Goal: Task Accomplishment & Management: Manage account settings

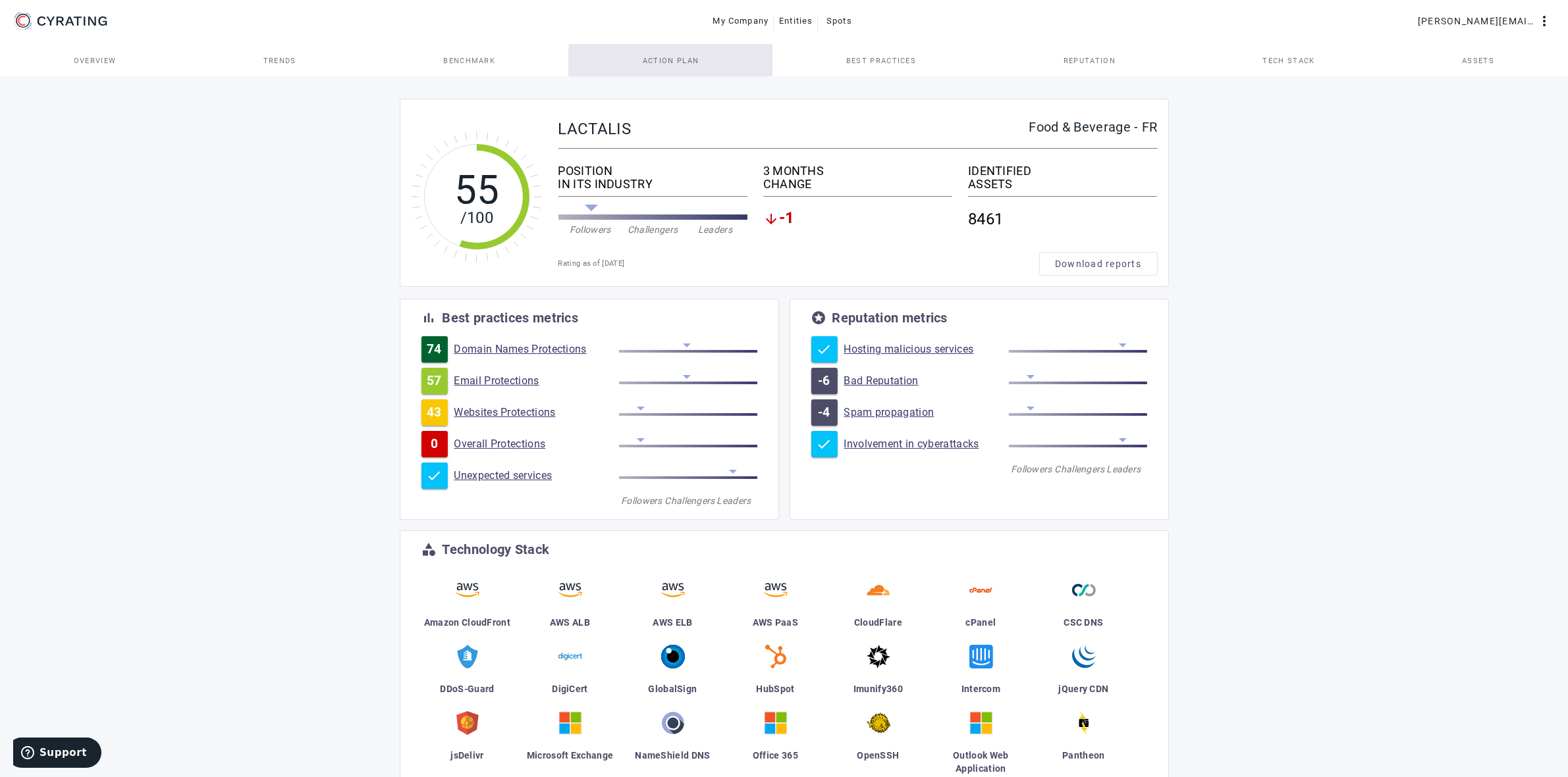
click at [692, 62] on span "Action Plan" at bounding box center [671, 61] width 57 height 8
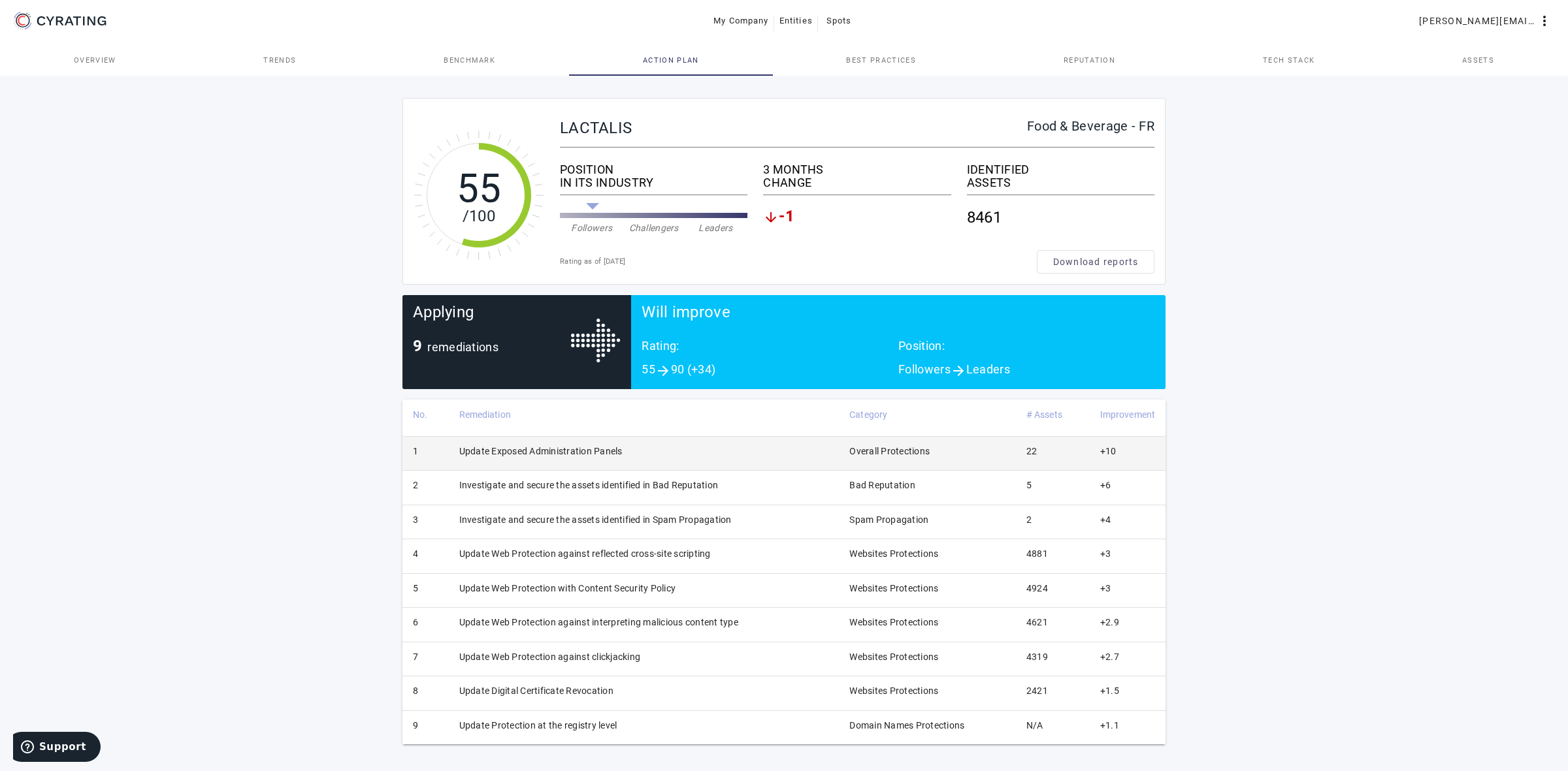
click at [569, 451] on td "Update Exposed Administration Panels" at bounding box center [643, 453] width 390 height 34
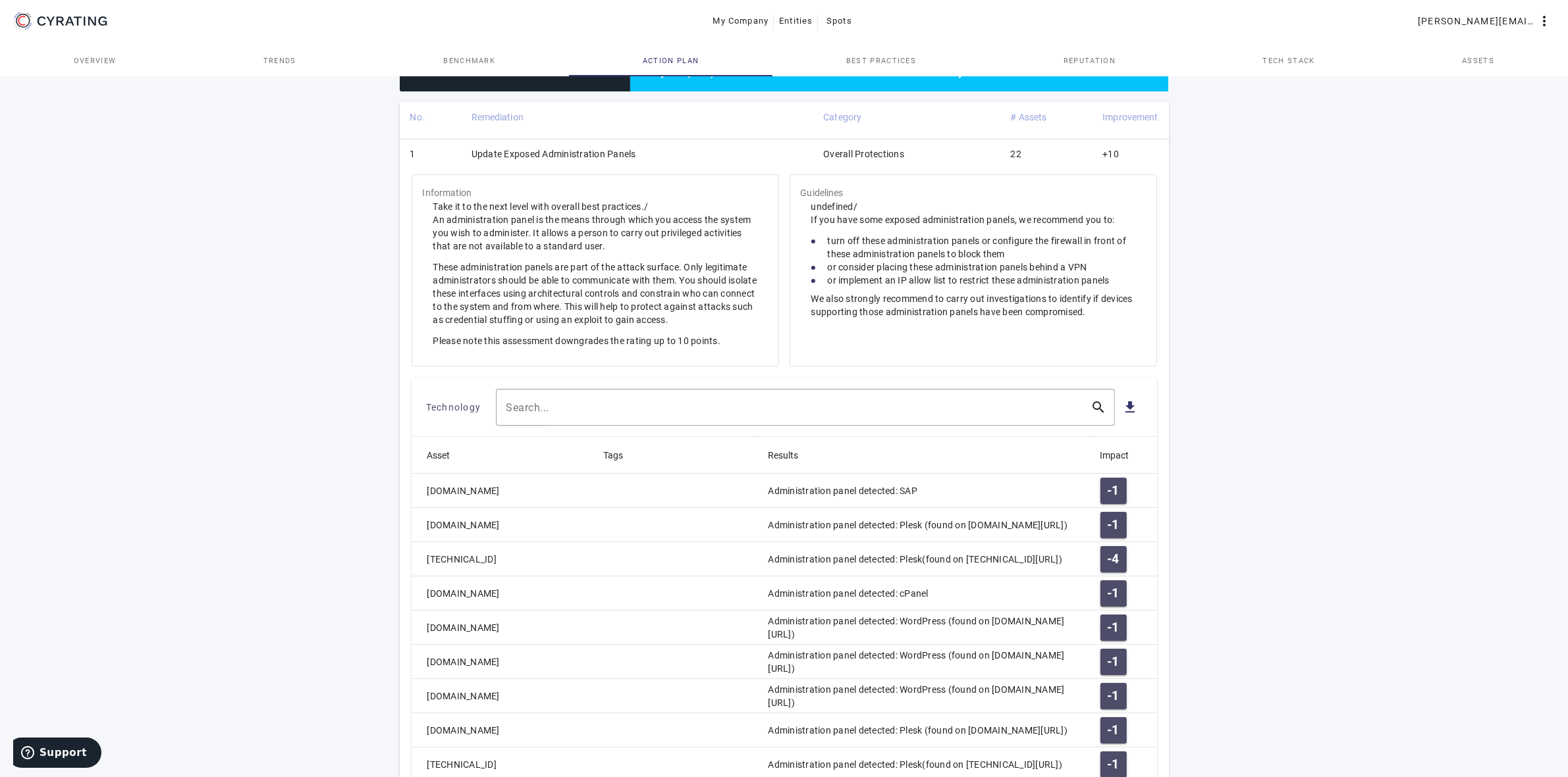
scroll to position [548, 0]
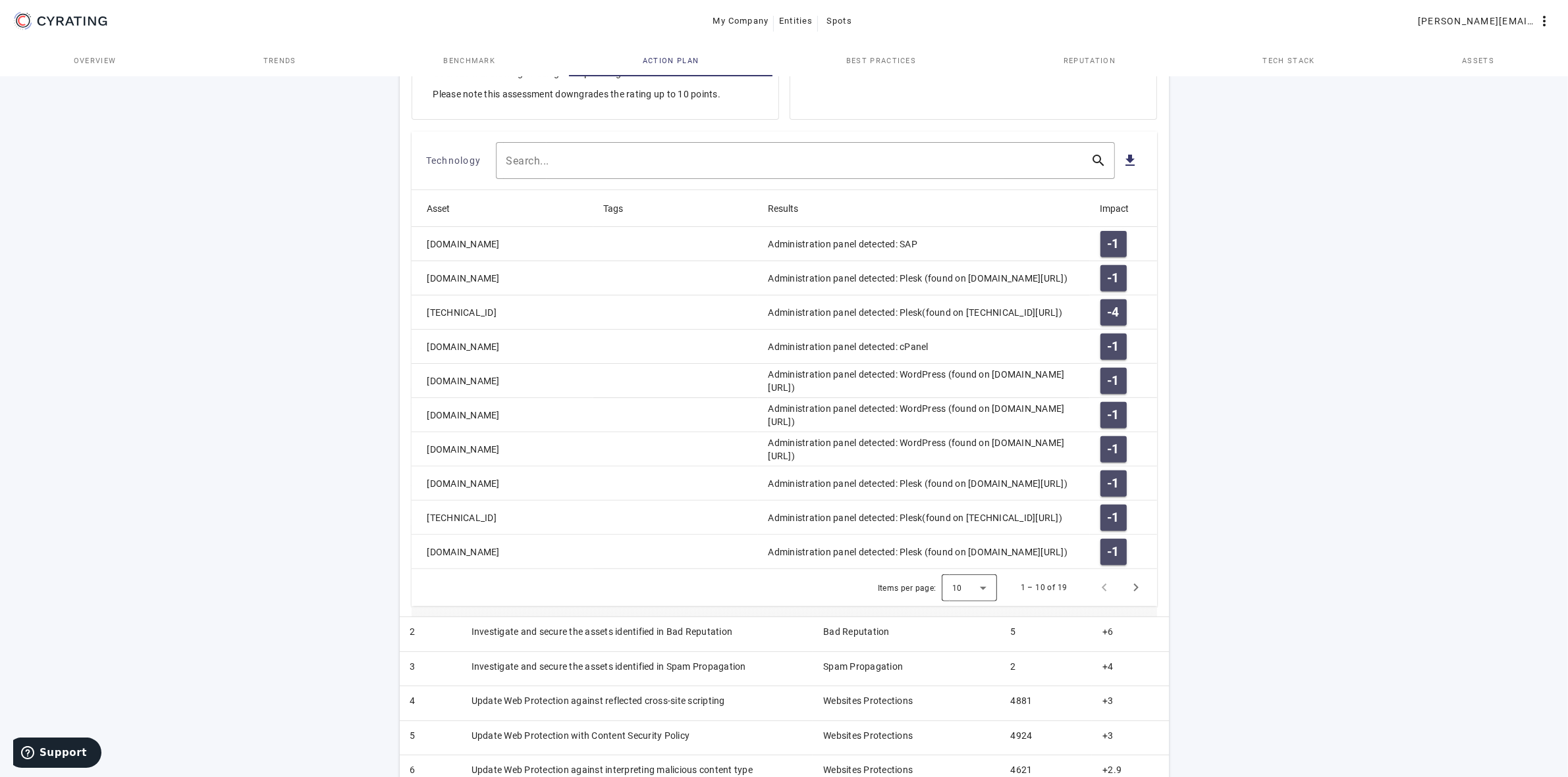
click at [983, 597] on div at bounding box center [969, 588] width 56 height 32
click at [973, 653] on mat-option "25" at bounding box center [970, 655] width 56 height 32
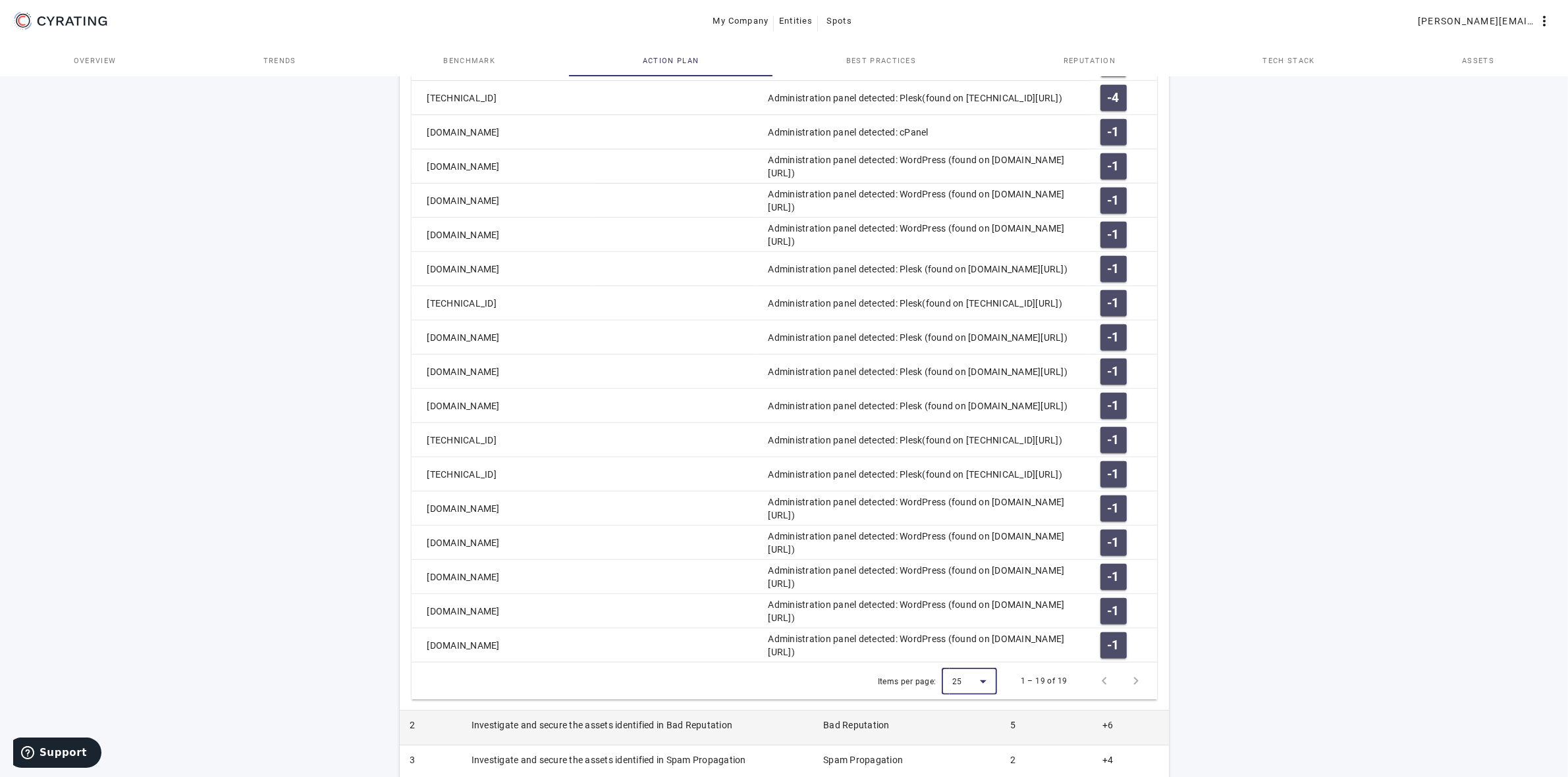
scroll to position [749, 0]
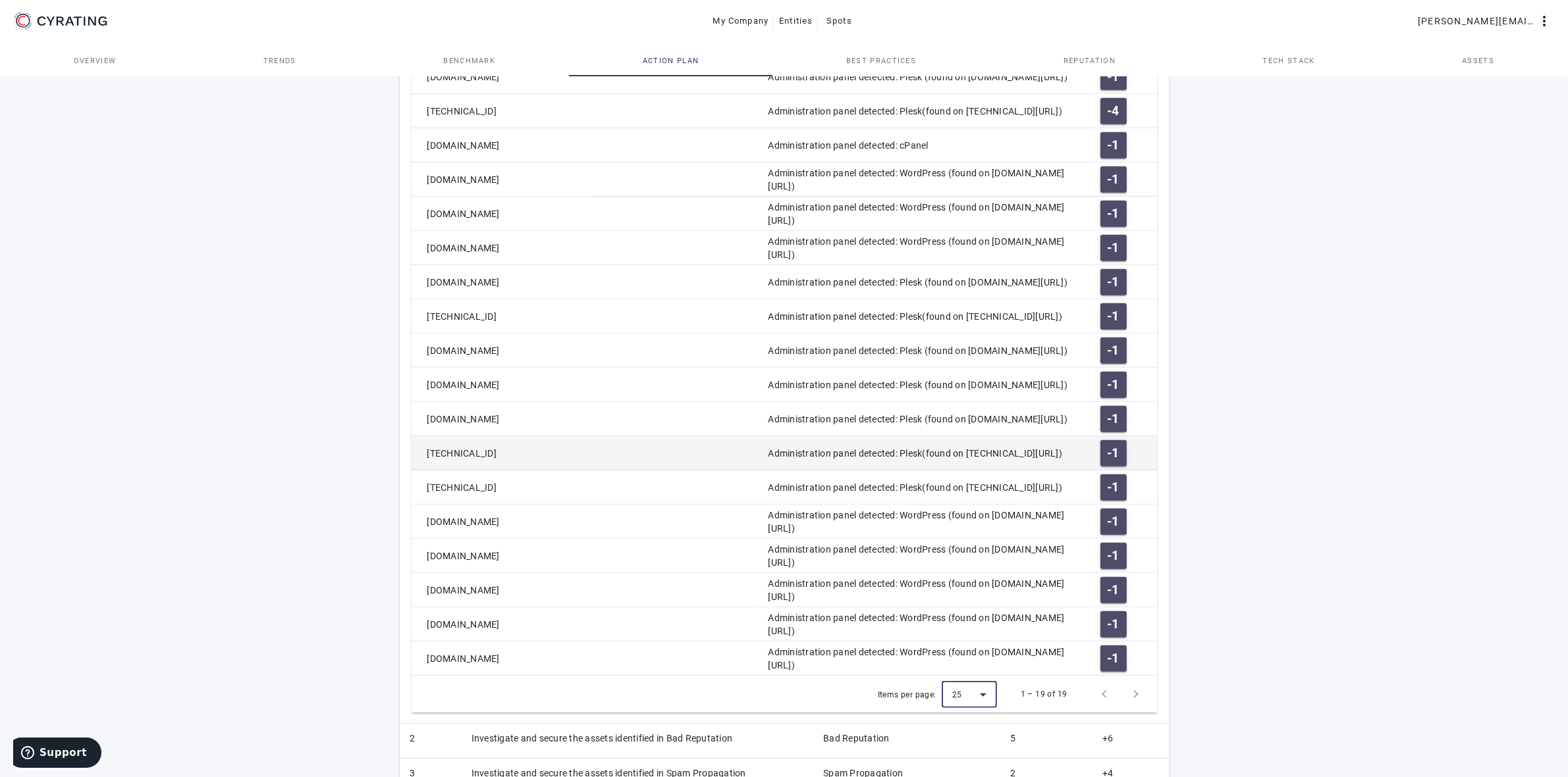
click at [524, 457] on mat-cell "[TECHNICAL_ID]" at bounding box center [502, 454] width 182 height 34
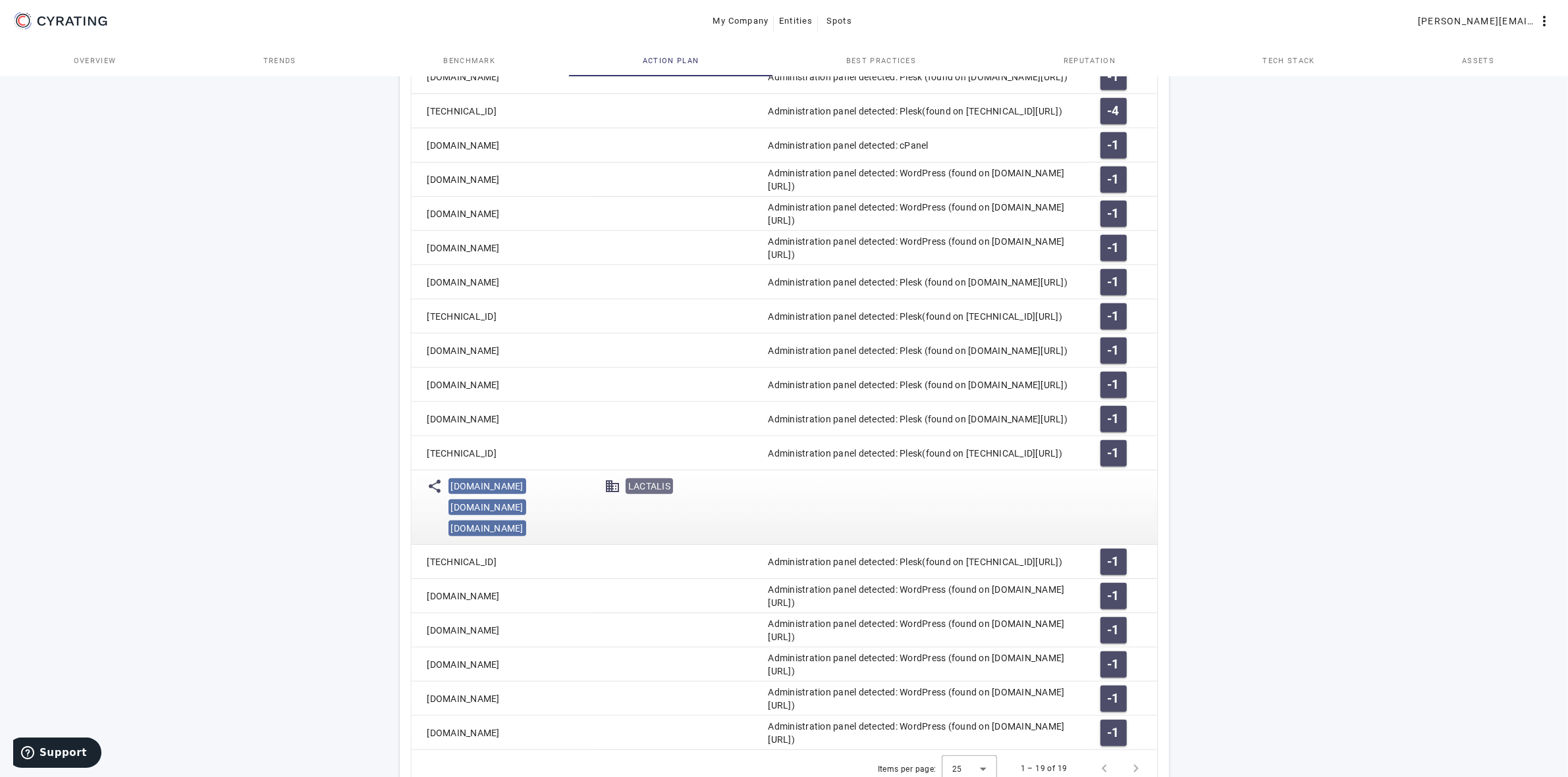
click at [524, 457] on mat-cell "[TECHNICAL_ID]" at bounding box center [502, 454] width 182 height 34
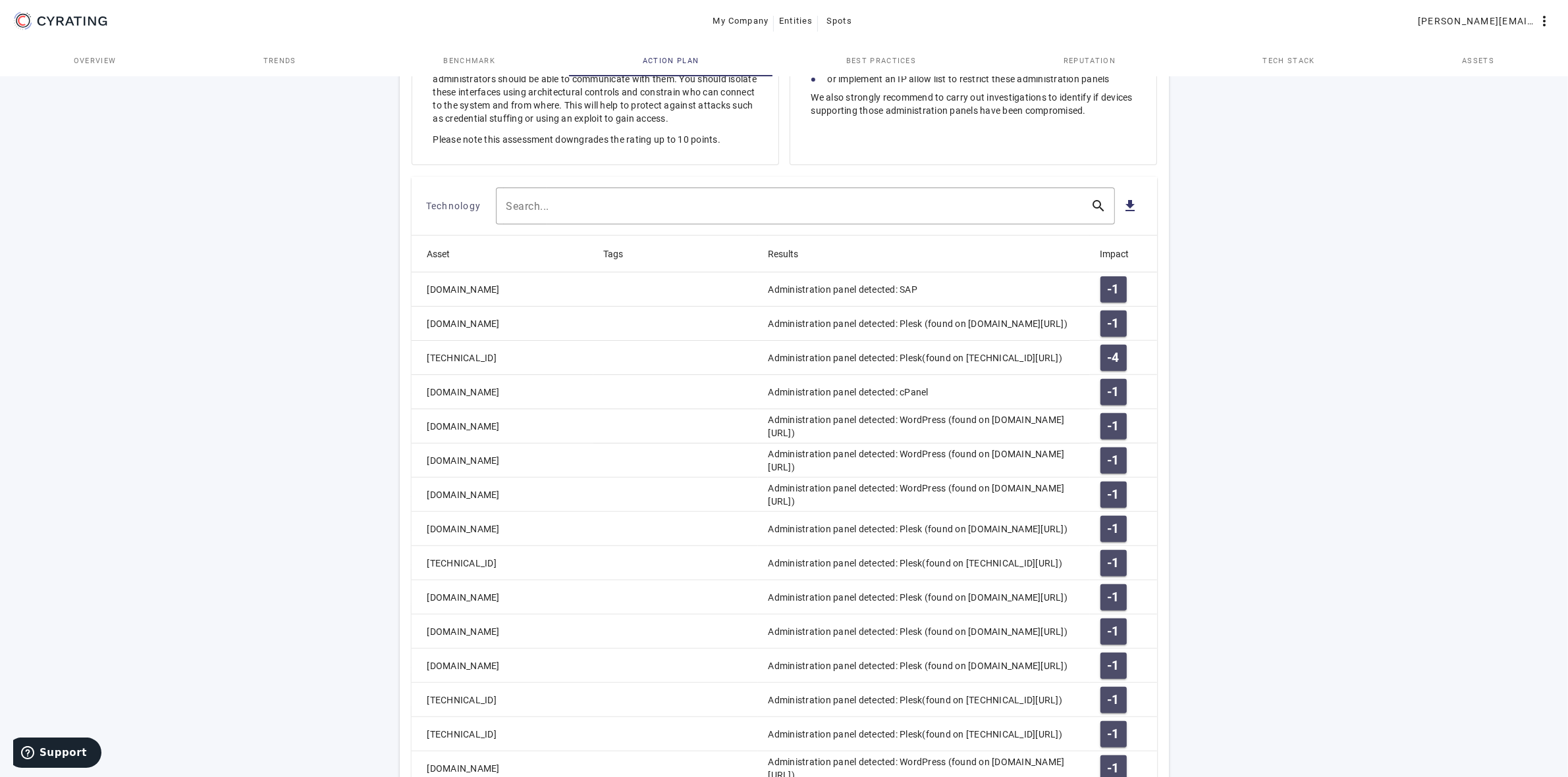
scroll to position [585, 0]
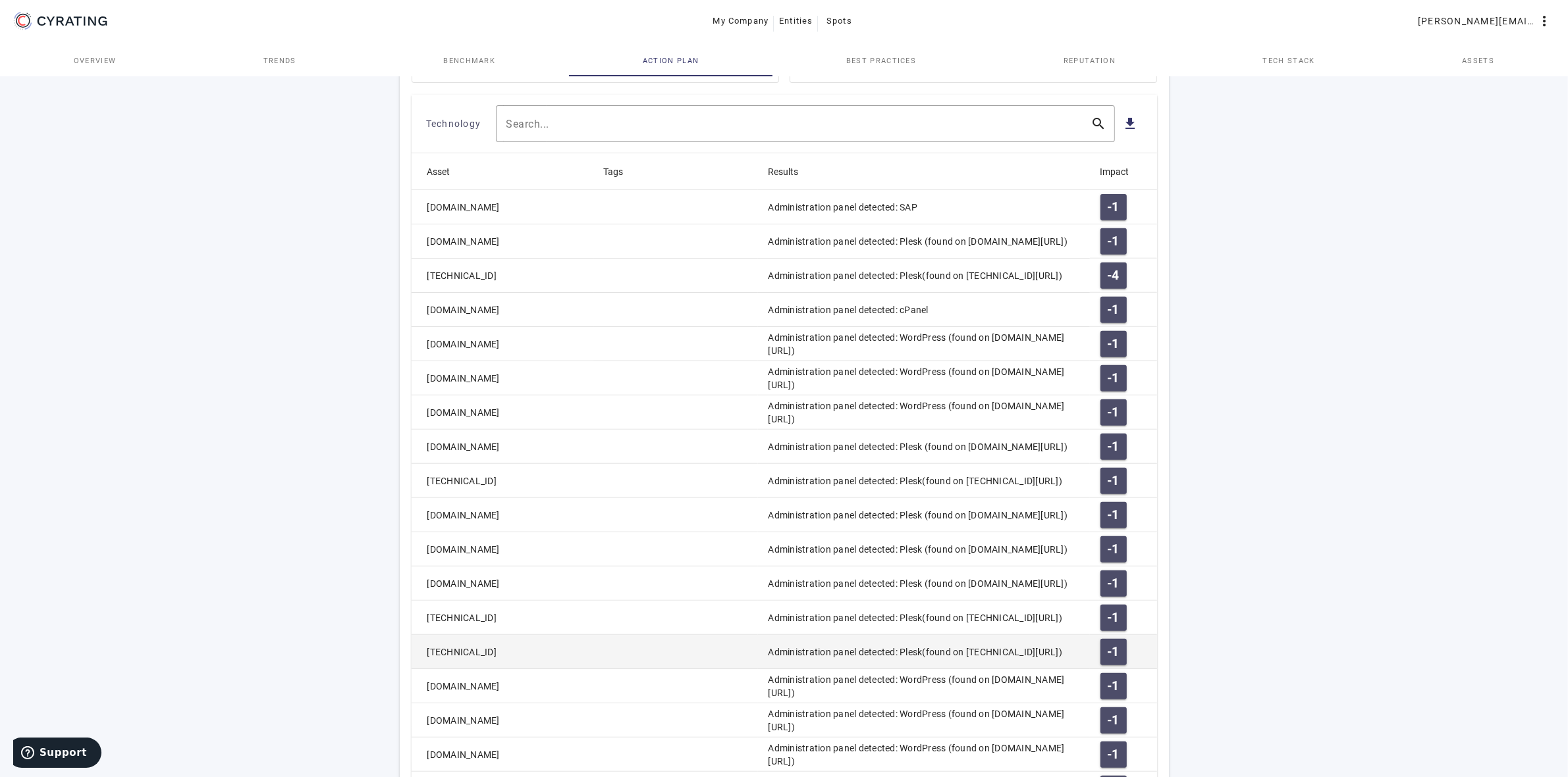
click at [515, 659] on mat-cell "[TECHNICAL_ID]" at bounding box center [502, 653] width 182 height 34
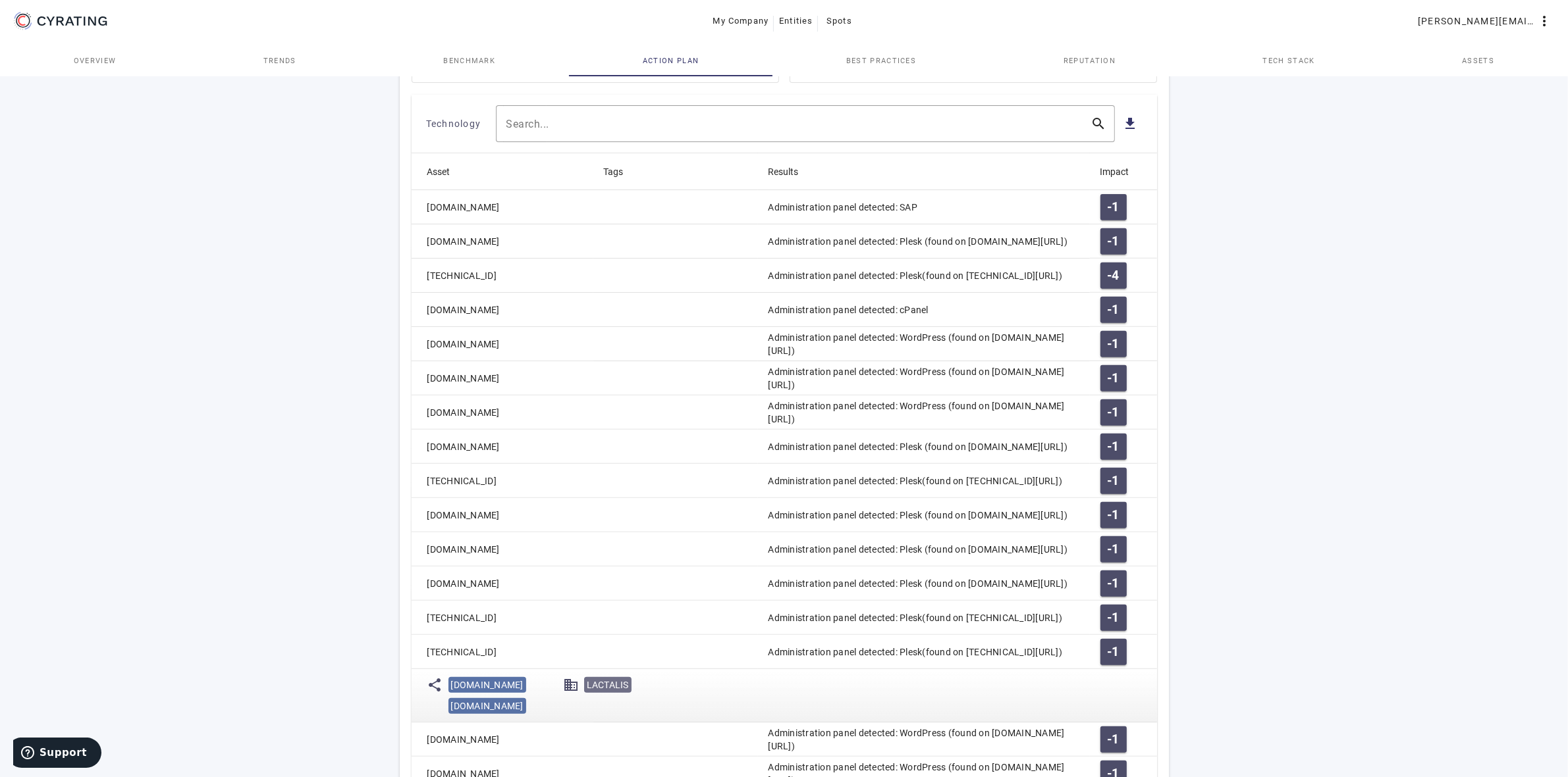
click at [518, 655] on mat-cell "[TECHNICAL_ID]" at bounding box center [502, 653] width 182 height 34
